Goal: Task Accomplishment & Management: Manage account settings

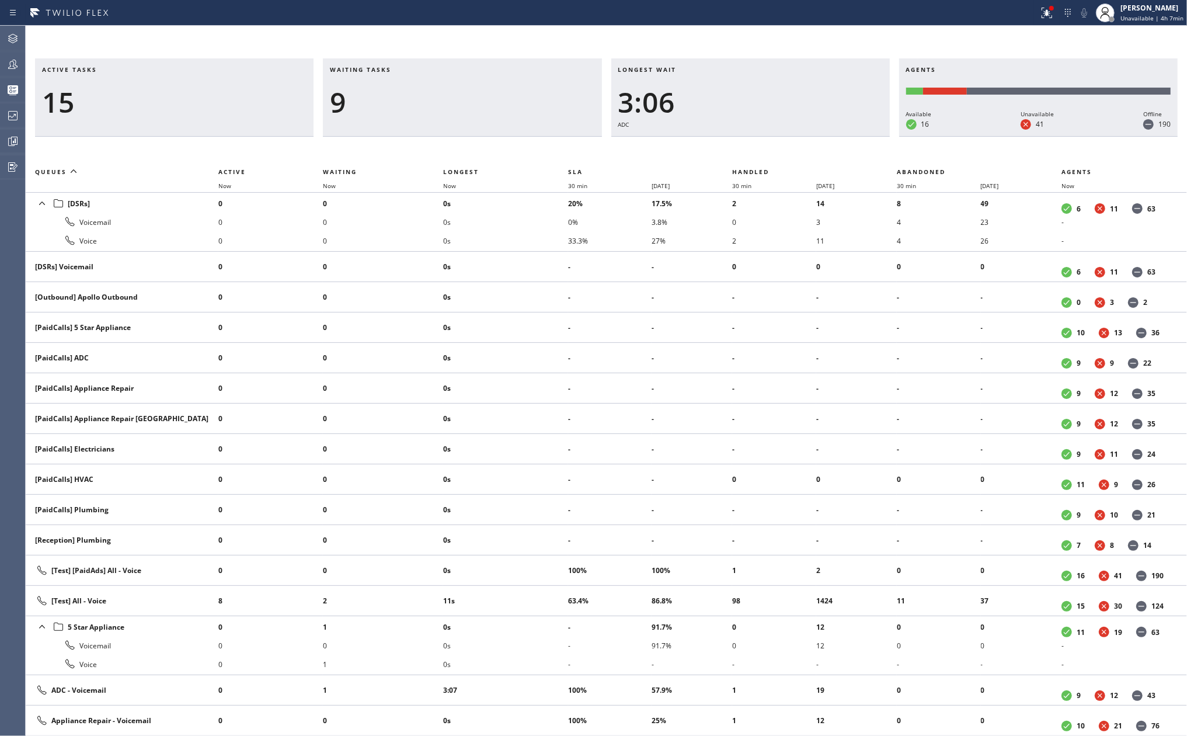
click at [378, 39] on div "Active tasks 15 Waiting tasks 9 Longest wait 3:06 ADC Agents Available 16 Unava…" at bounding box center [607, 381] width 1162 height 710
click at [454, 185] on span "Now" at bounding box center [449, 186] width 13 height 8
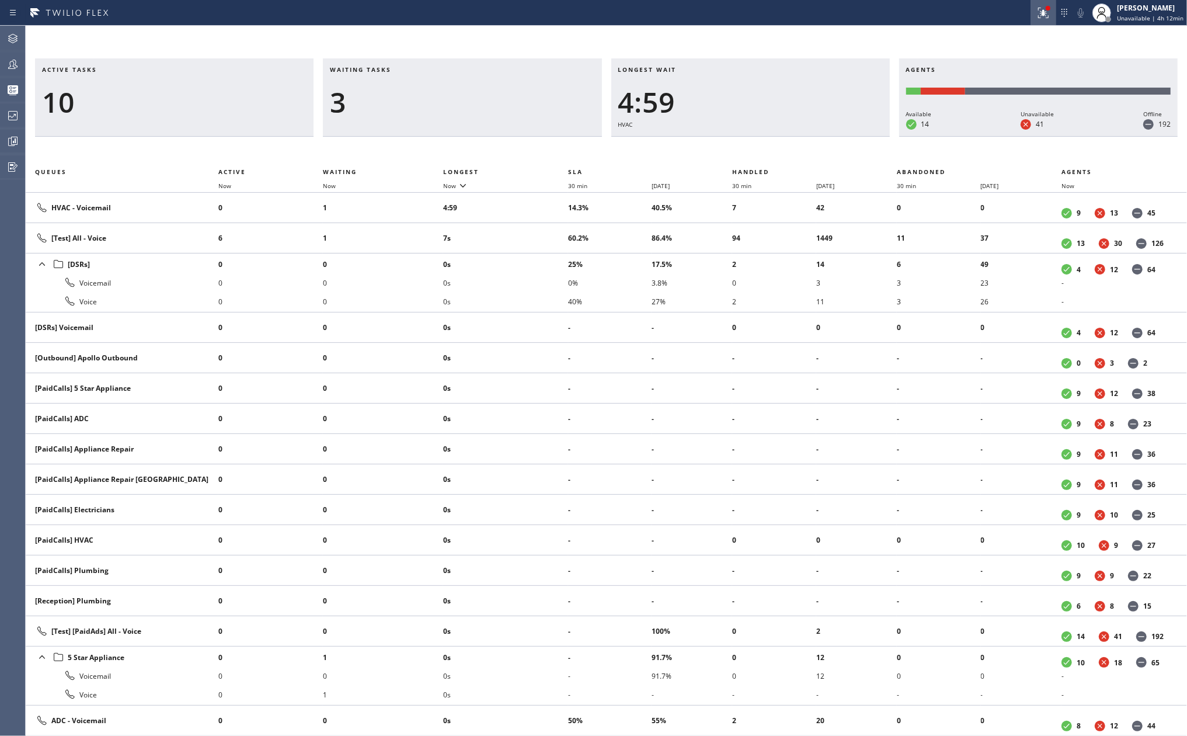
click at [1043, 8] on icon at bounding box center [1044, 13] width 14 height 14
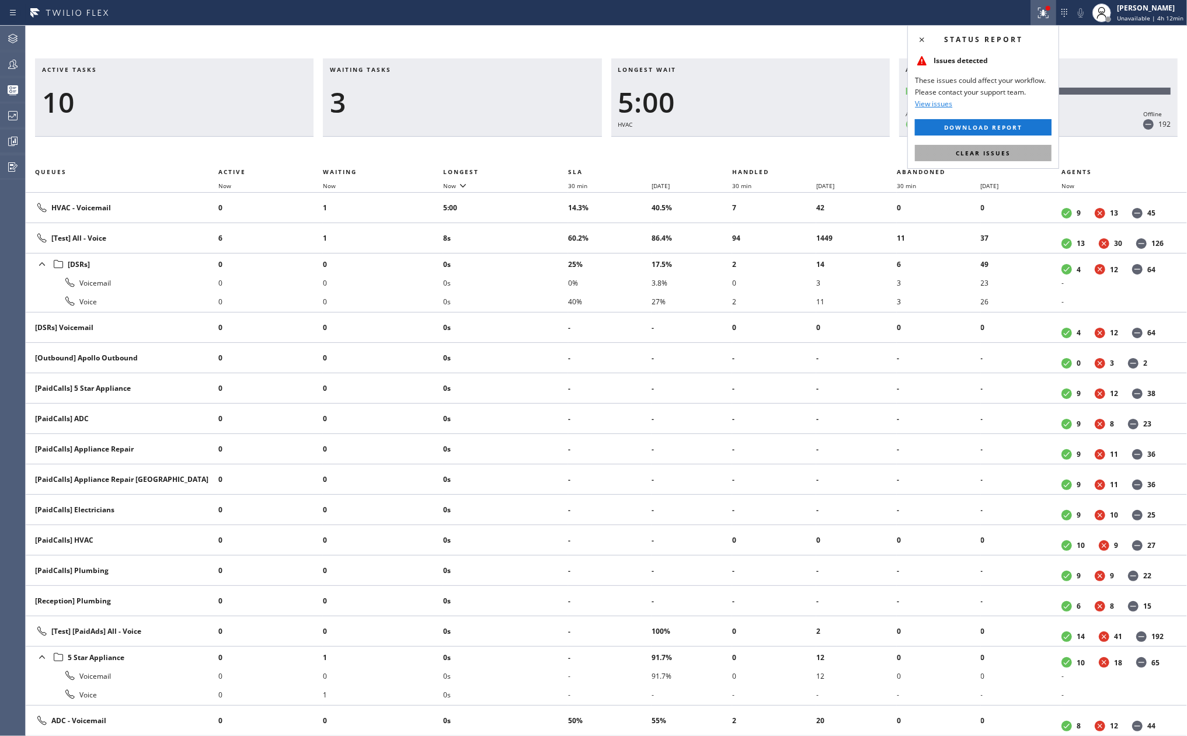
click at [1021, 152] on button "Clear issues" at bounding box center [983, 153] width 137 height 16
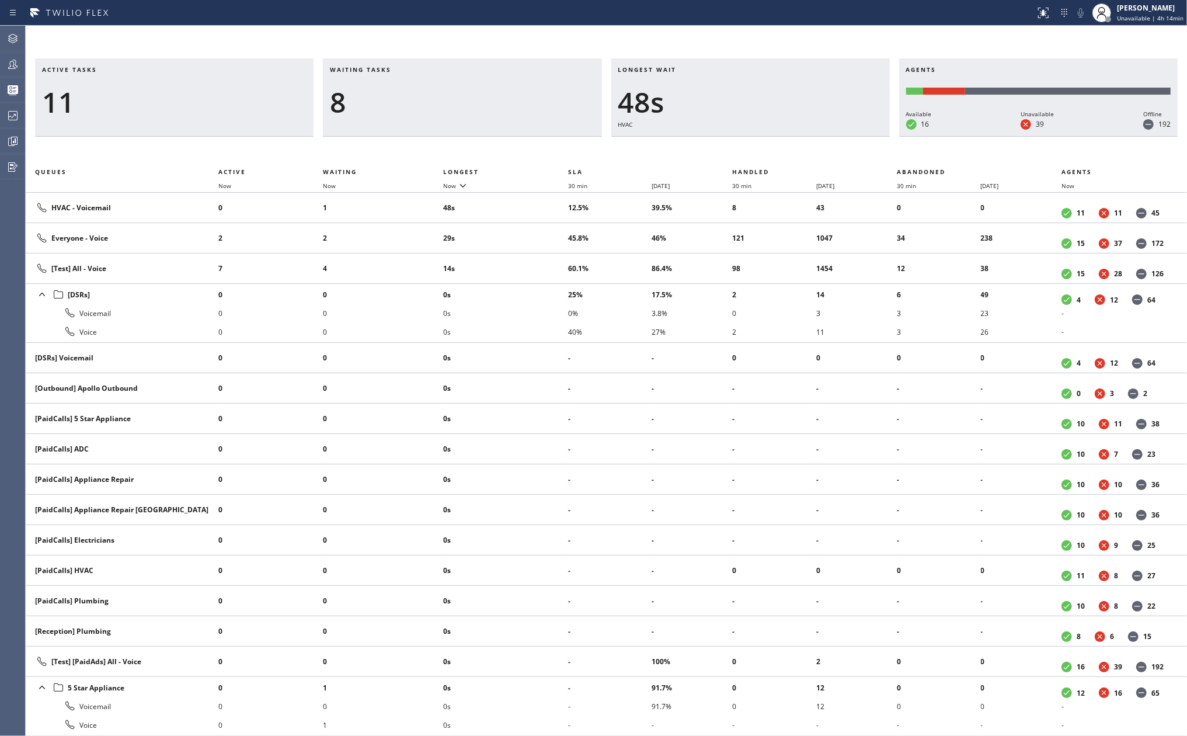
click at [345, 35] on div "Active tasks 11 Waiting tasks 8 Longest wait 48s HVAC Agents Available 16 Unava…" at bounding box center [607, 381] width 1162 height 710
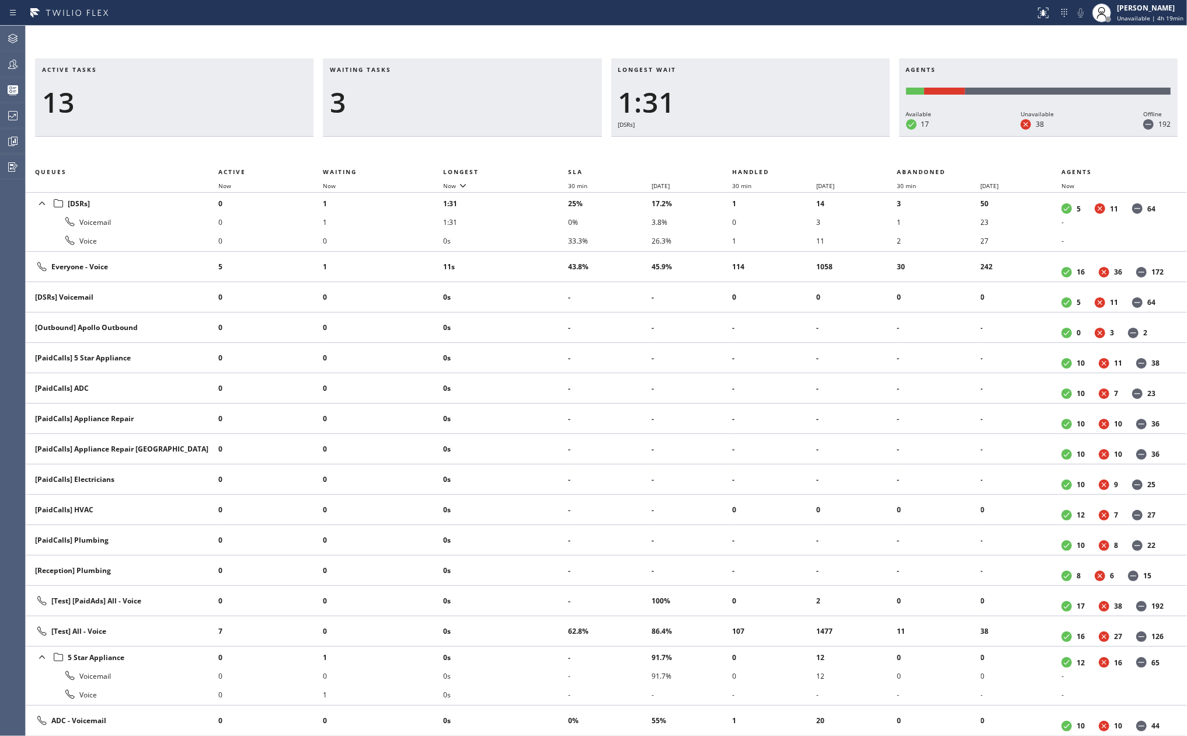
click at [765, 8] on div at bounding box center [518, 13] width 1026 height 19
click at [426, 43] on div "Active tasks 12 Waiting tasks 3 Longest wait 1:36 [DSRs] Agents Available 17 Un…" at bounding box center [607, 381] width 1162 height 710
click at [9, 138] on icon at bounding box center [13, 141] width 9 height 9
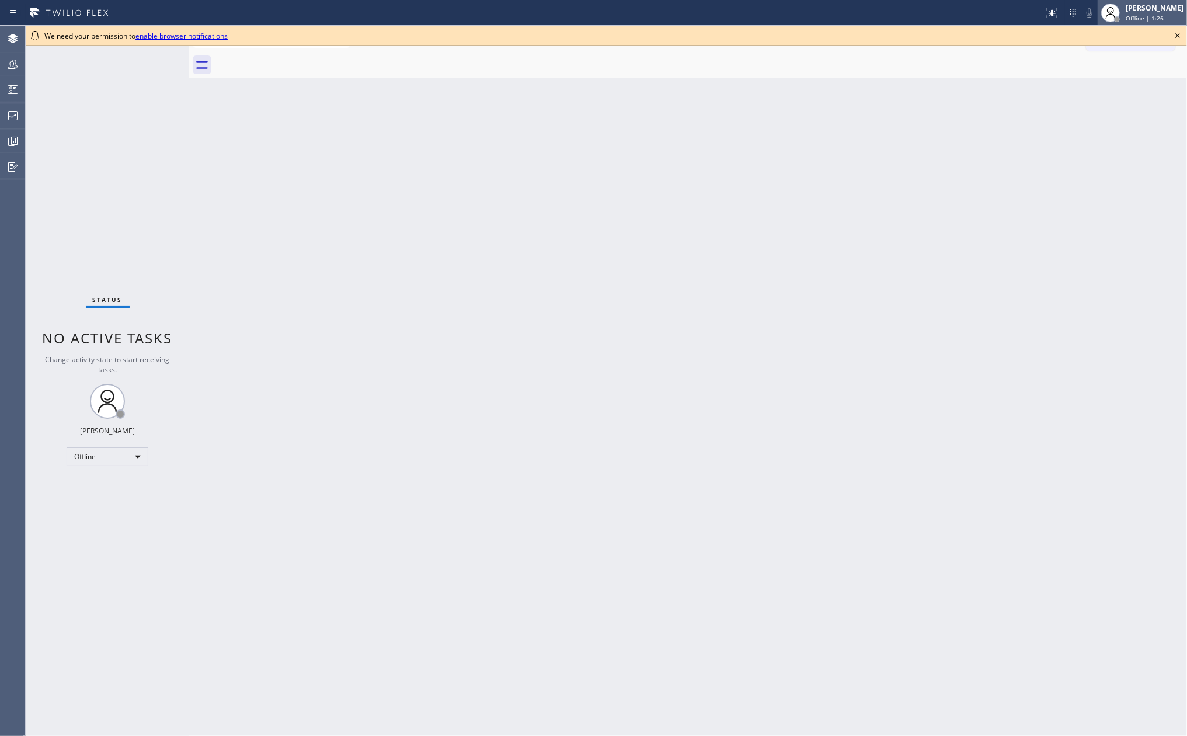
click at [1140, 14] on span "Offline | 1:26" at bounding box center [1145, 18] width 38 height 8
click at [1127, 74] on button "Unavailable" at bounding box center [1129, 77] width 117 height 15
click at [1178, 33] on icon at bounding box center [1178, 36] width 14 height 14
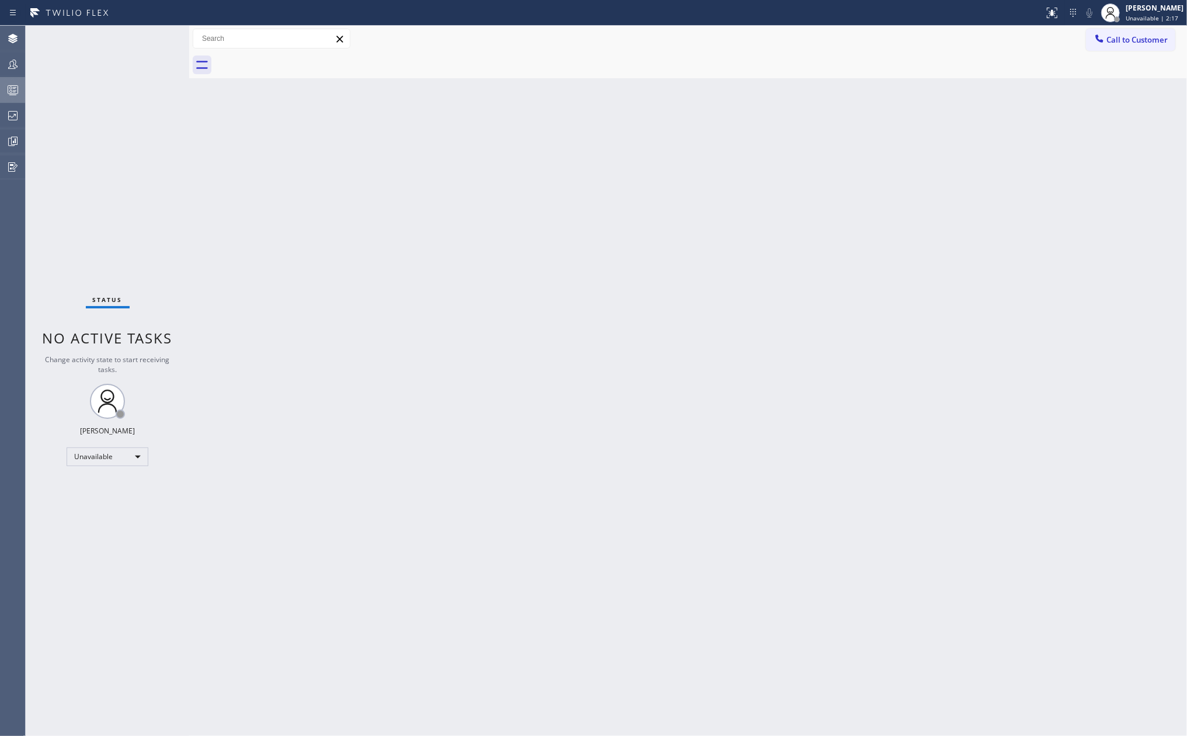
click at [13, 90] on icon at bounding box center [13, 90] width 14 height 14
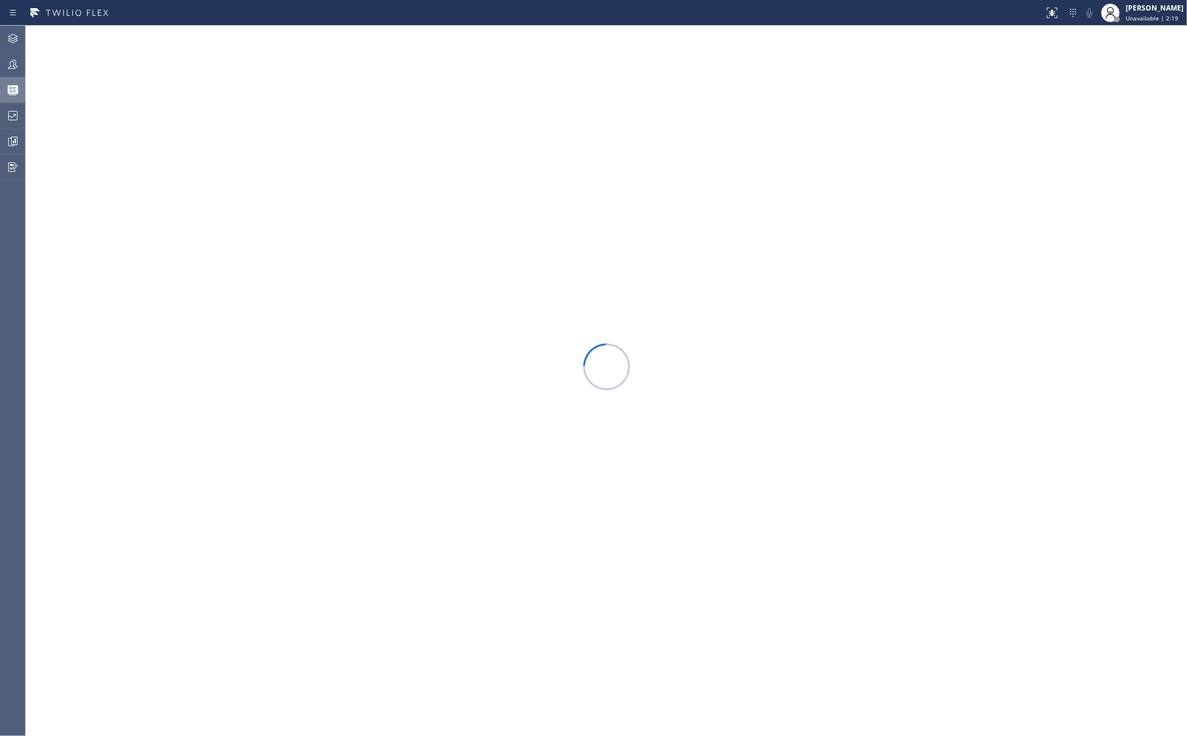
click at [836, 36] on div at bounding box center [607, 381] width 1162 height 710
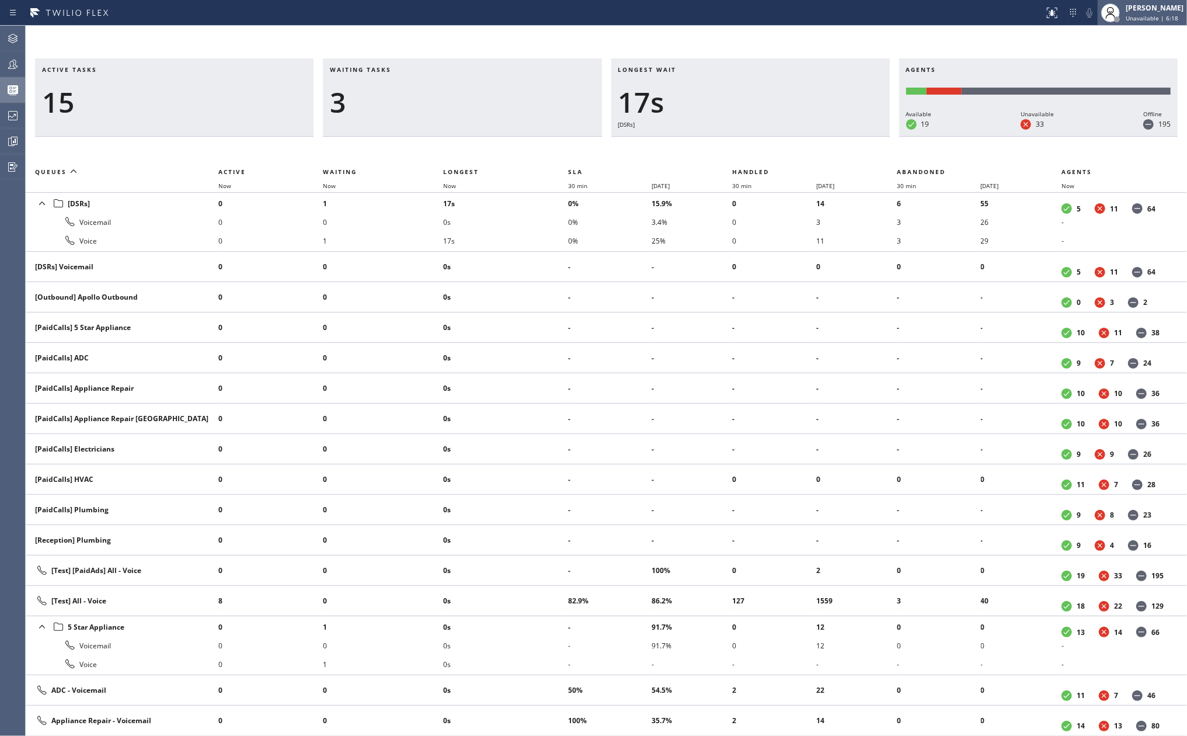
click at [1134, 22] on div "Jovelle Tadle Unavailable | 6:18" at bounding box center [1142, 13] width 89 height 26
click at [1117, 85] on button "Break" at bounding box center [1129, 92] width 117 height 15
